Goal: Check status

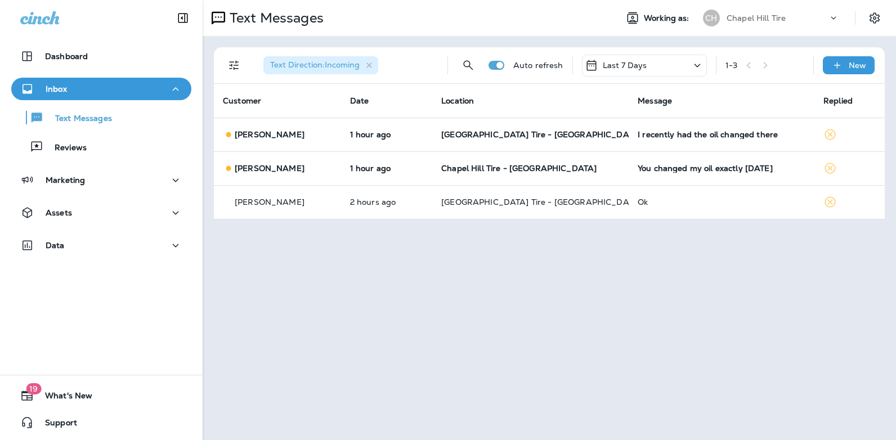
click at [696, 65] on icon at bounding box center [697, 65] width 6 height 3
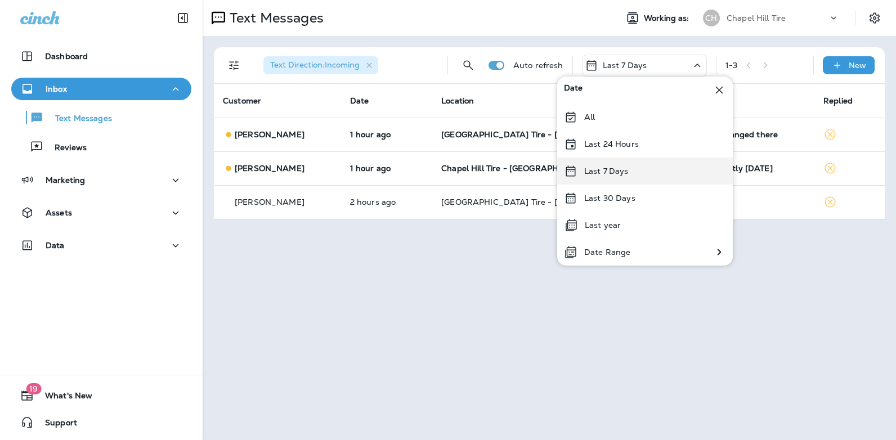
click at [622, 175] on p "Last 7 Days" at bounding box center [606, 171] width 44 height 9
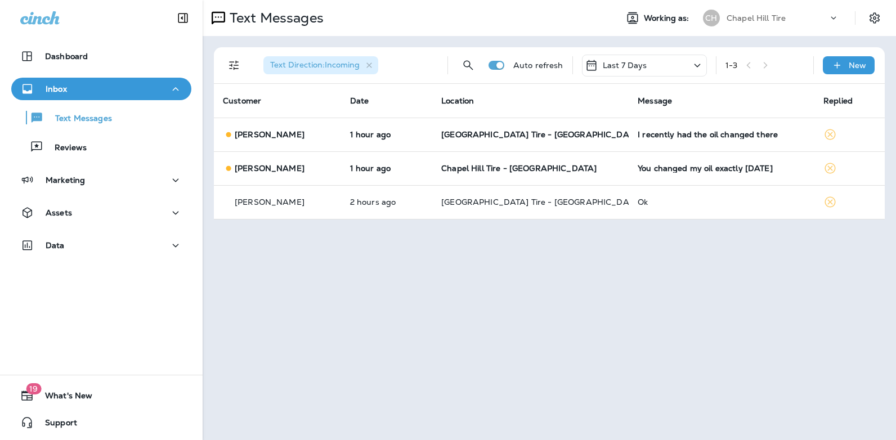
click at [698, 67] on icon at bounding box center [698, 66] width 14 height 14
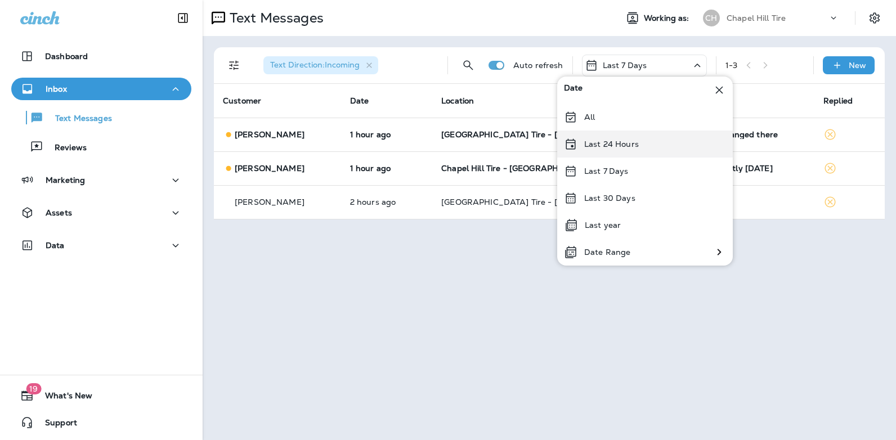
click at [626, 143] on p "Last 24 Hours" at bounding box center [611, 144] width 55 height 9
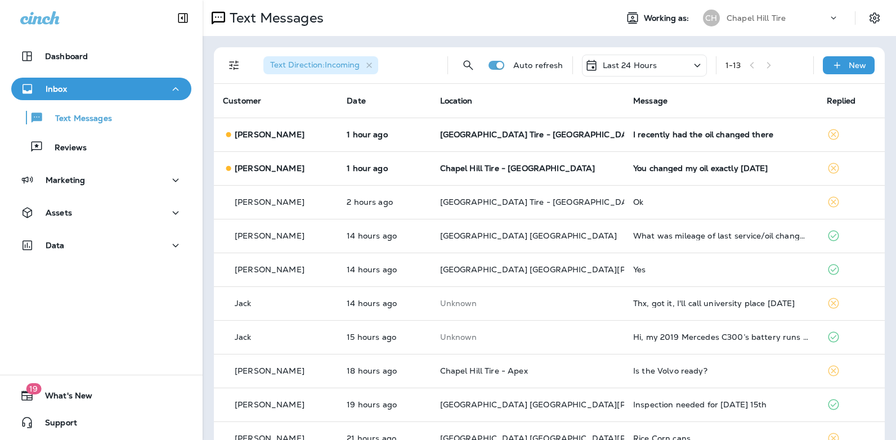
click at [693, 60] on icon at bounding box center [698, 66] width 14 height 14
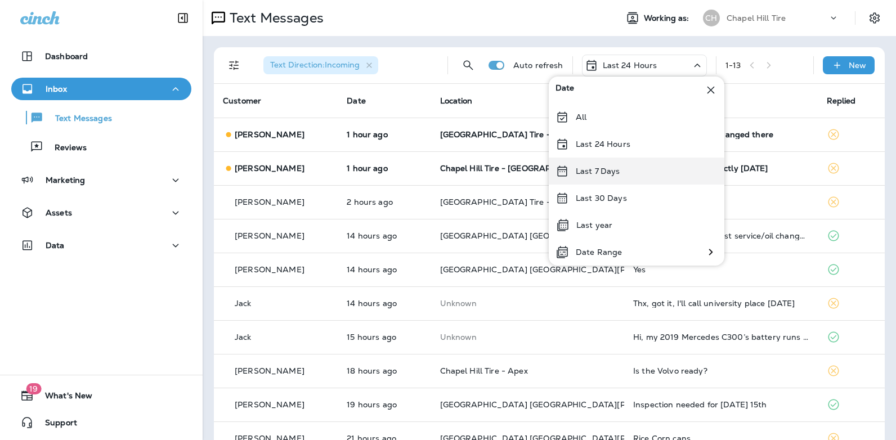
click at [629, 171] on div "Last 7 Days" at bounding box center [637, 171] width 176 height 27
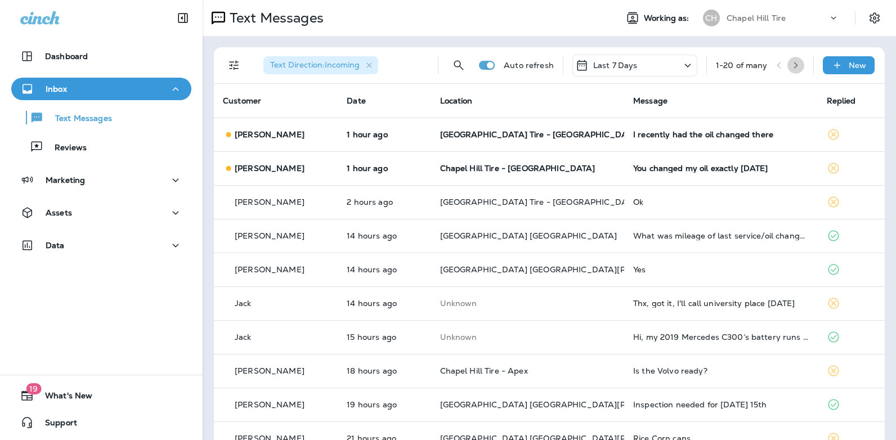
click at [792, 68] on icon "button" at bounding box center [796, 65] width 8 height 8
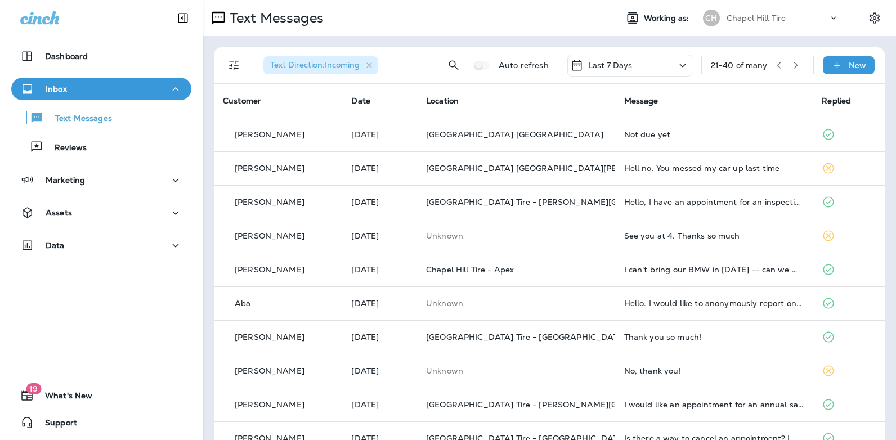
click at [775, 67] on icon "button" at bounding box center [779, 65] width 8 height 8
